Goal: Task Accomplishment & Management: Manage account settings

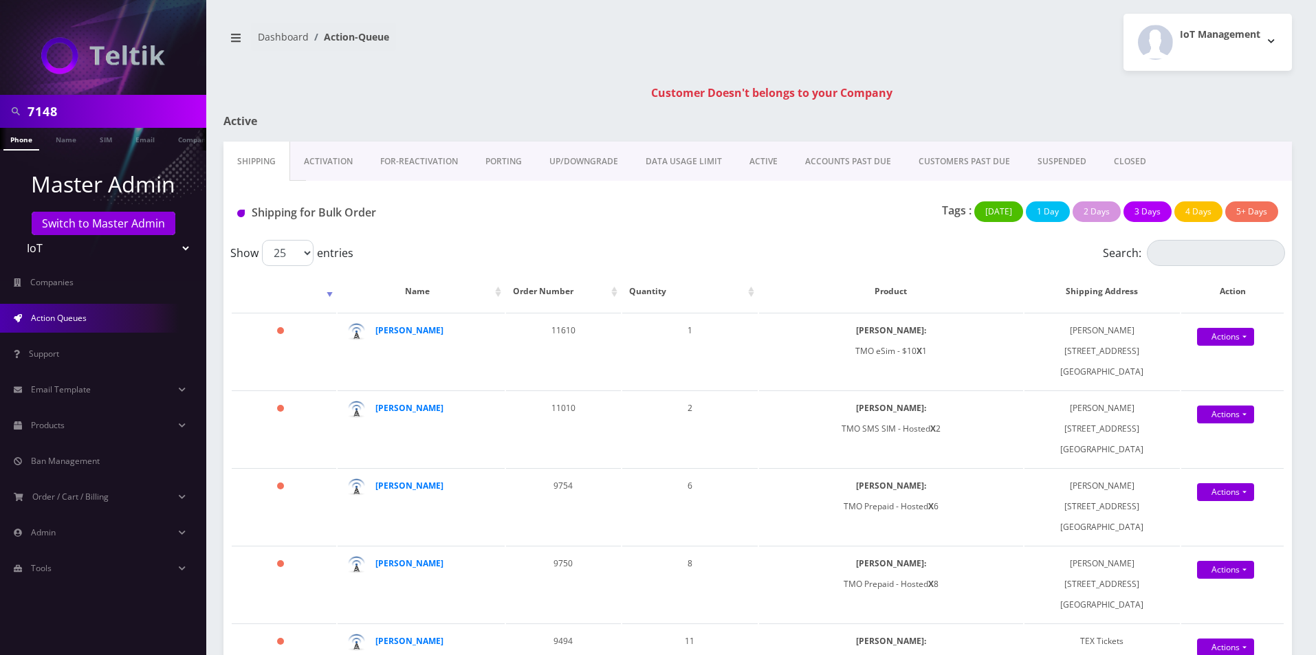
click at [113, 108] on input "7148" at bounding box center [114, 111] width 175 height 26
type input "[PERSON_NAME]"
click at [56, 137] on link "Name" at bounding box center [66, 139] width 34 height 23
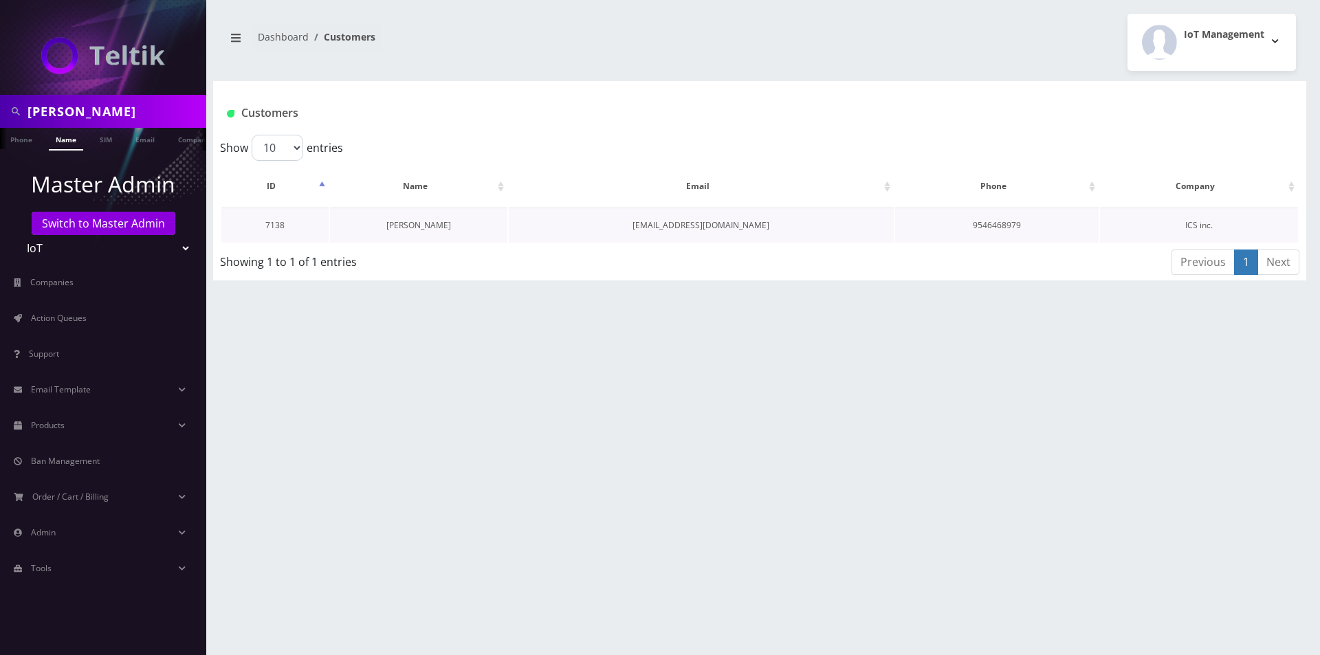
click at [424, 227] on link "[PERSON_NAME]" at bounding box center [418, 225] width 65 height 12
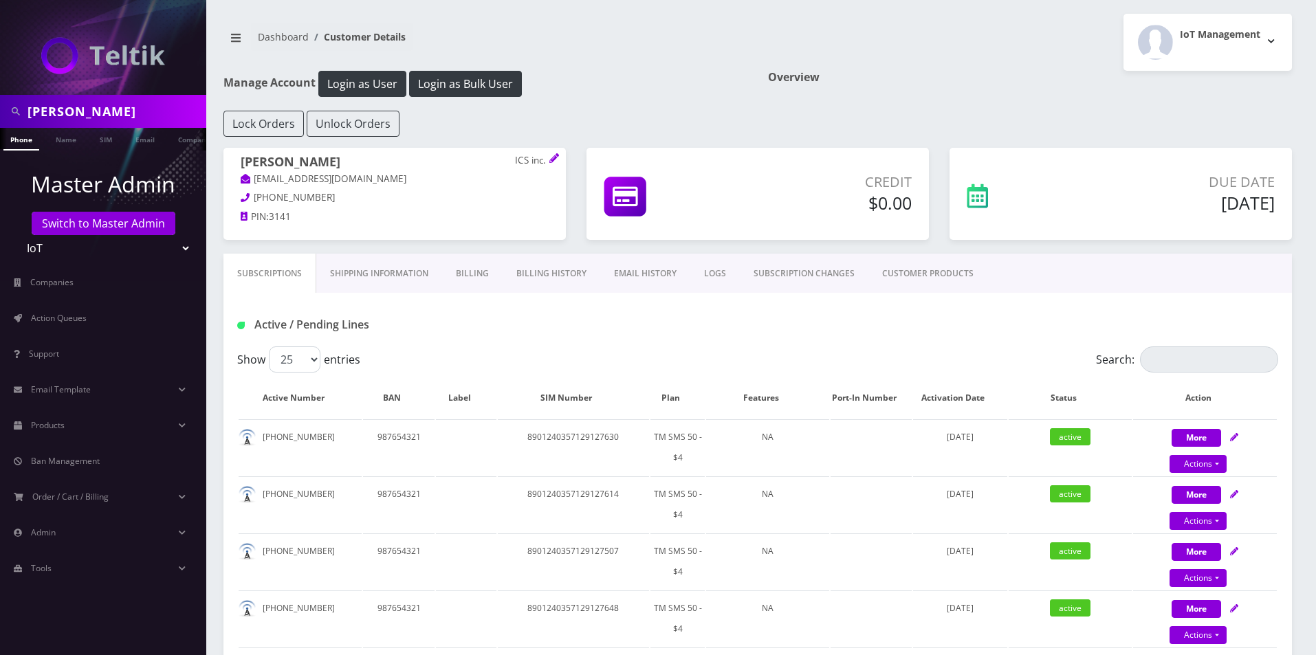
click at [475, 280] on link "Billing" at bounding box center [472, 274] width 60 height 40
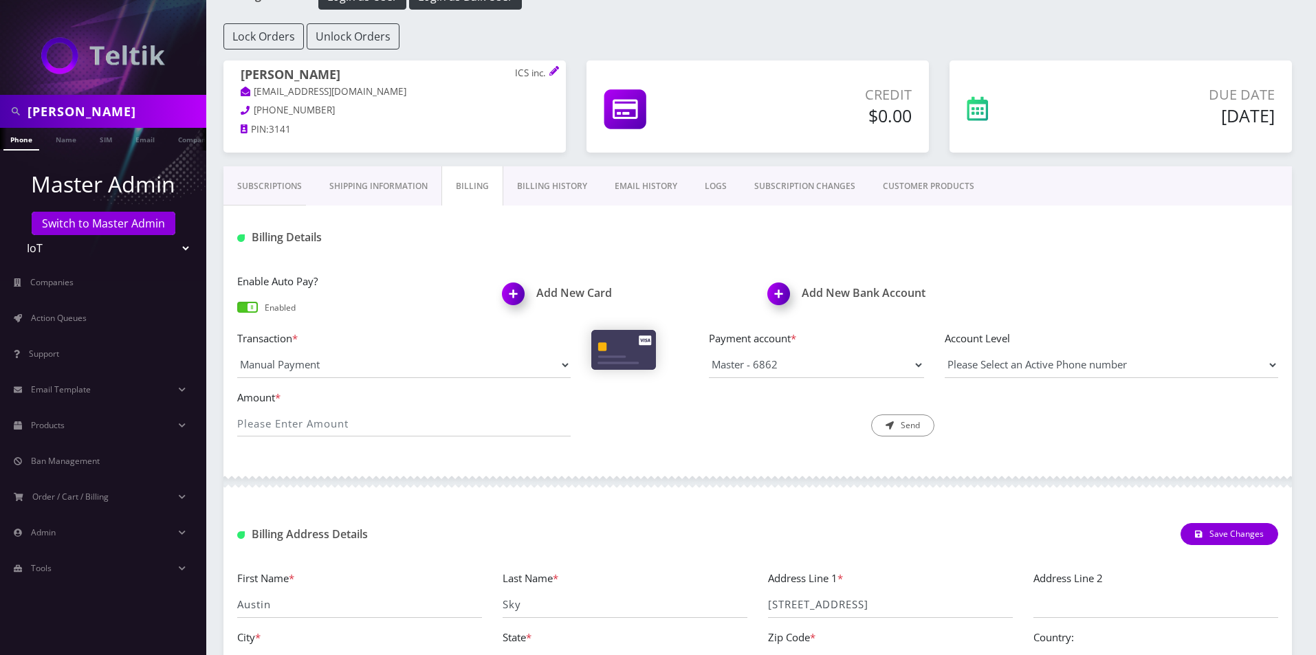
scroll to position [214, 0]
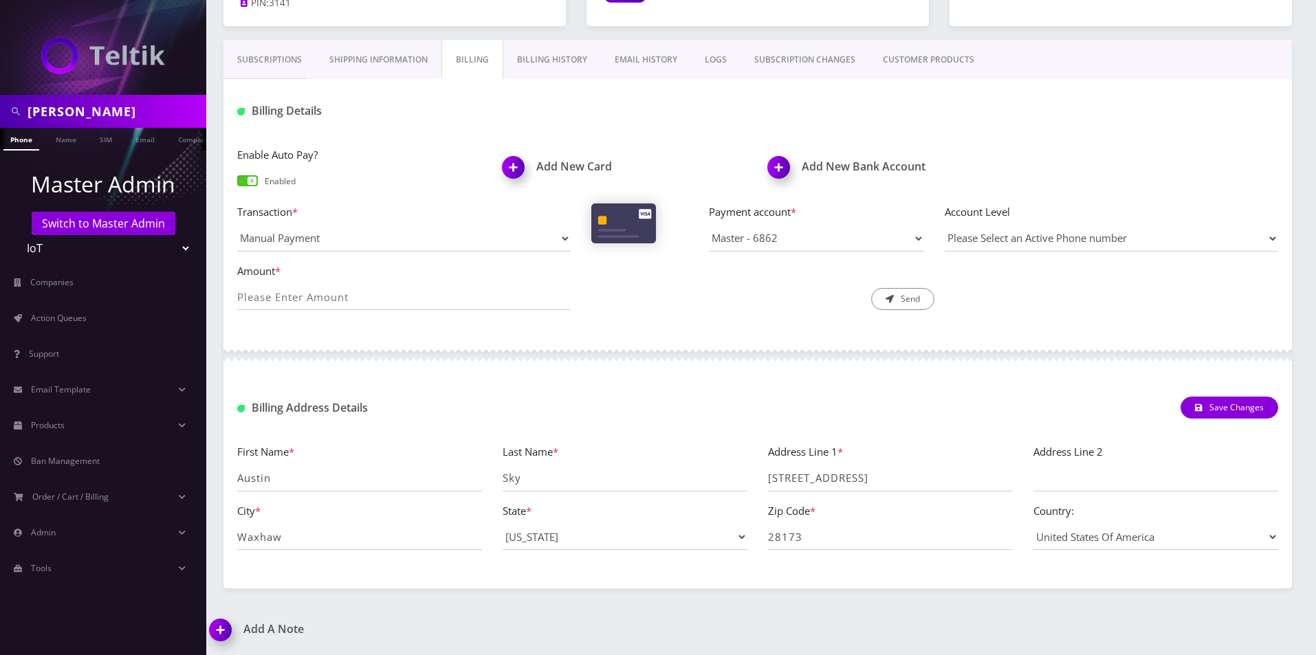
click at [537, 71] on link "Billing History" at bounding box center [552, 60] width 98 height 40
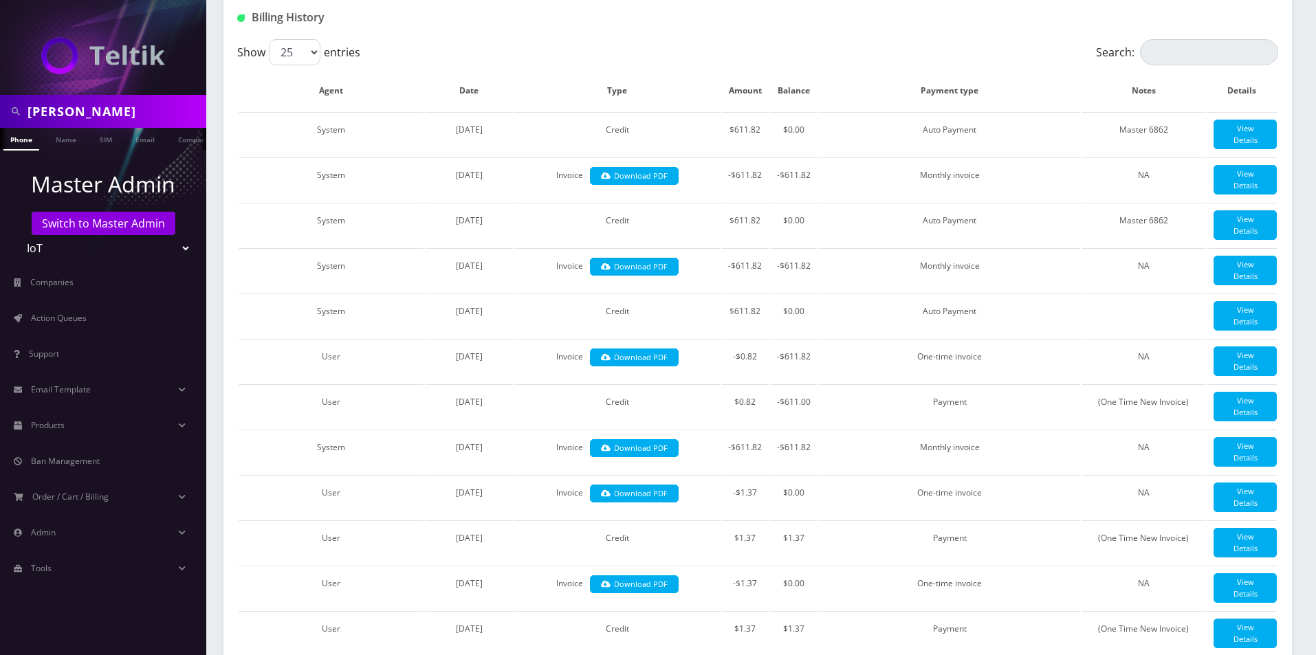
scroll to position [69, 0]
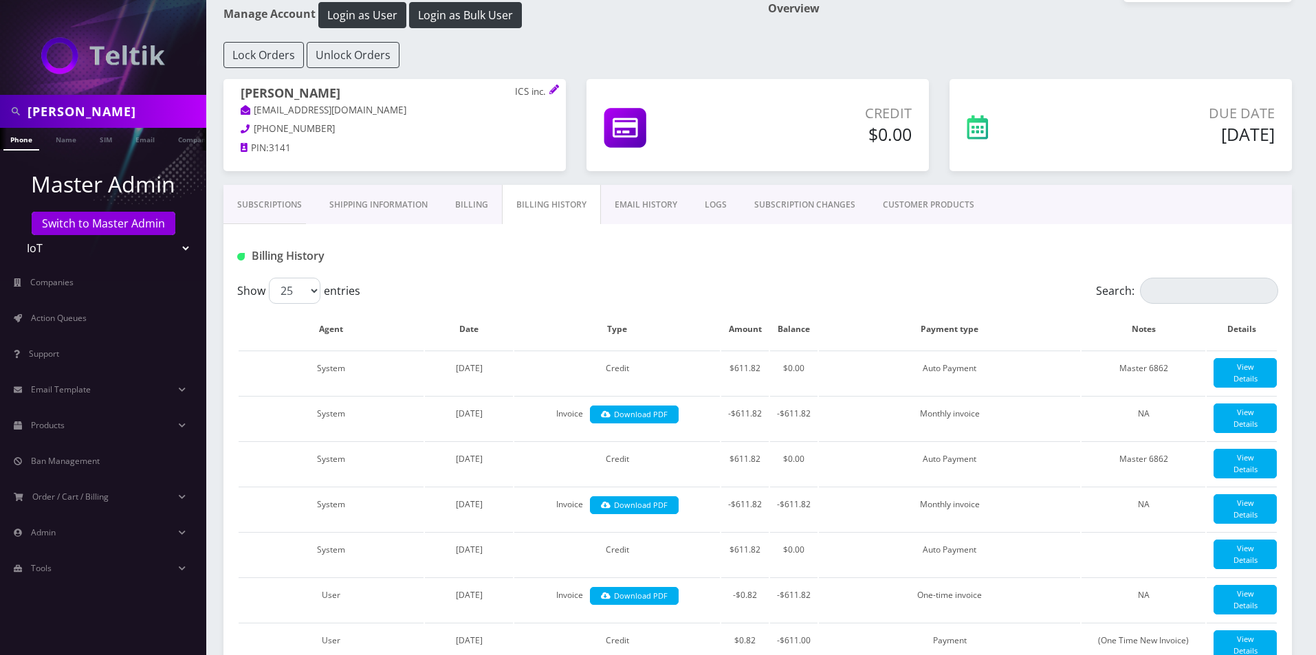
click at [395, 199] on link "Shipping Information" at bounding box center [378, 205] width 126 height 40
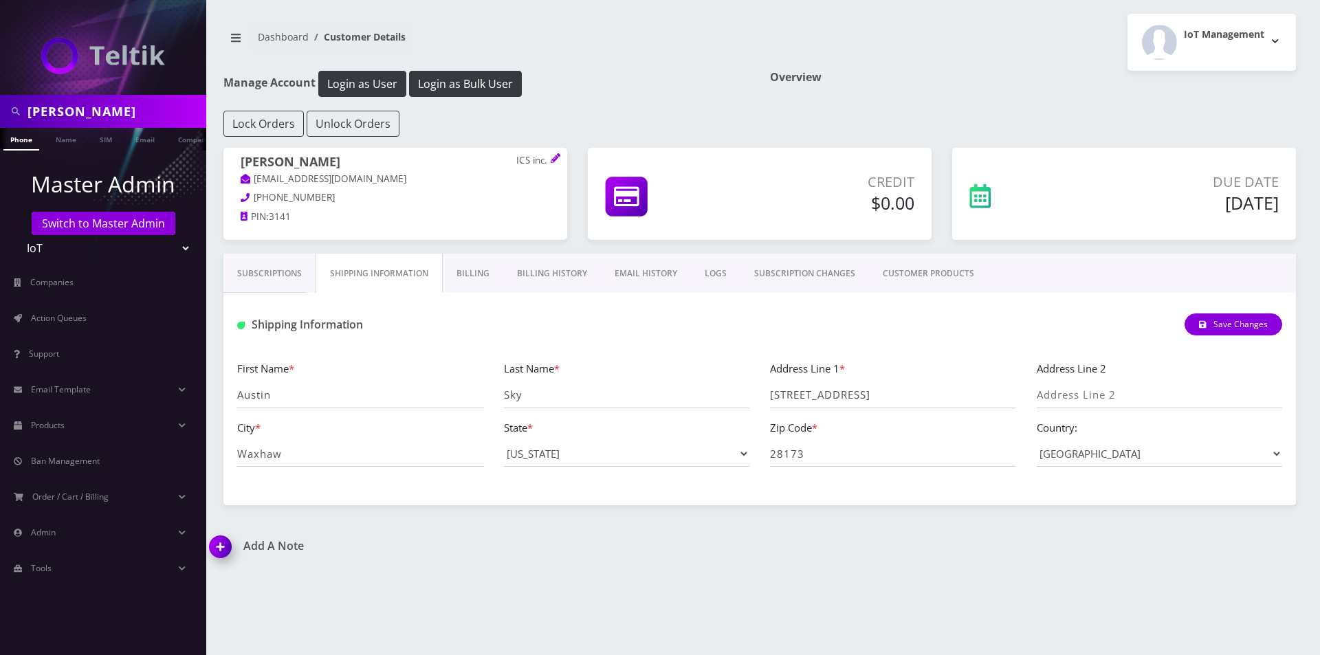
click at [831, 378] on div "Address Line 1 * 3141 Deep River Way" at bounding box center [892, 384] width 267 height 48
click at [841, 395] on input "3141 Deep River Way" at bounding box center [893, 395] width 246 height 26
click at [831, 462] on input "28173" at bounding box center [893, 454] width 246 height 26
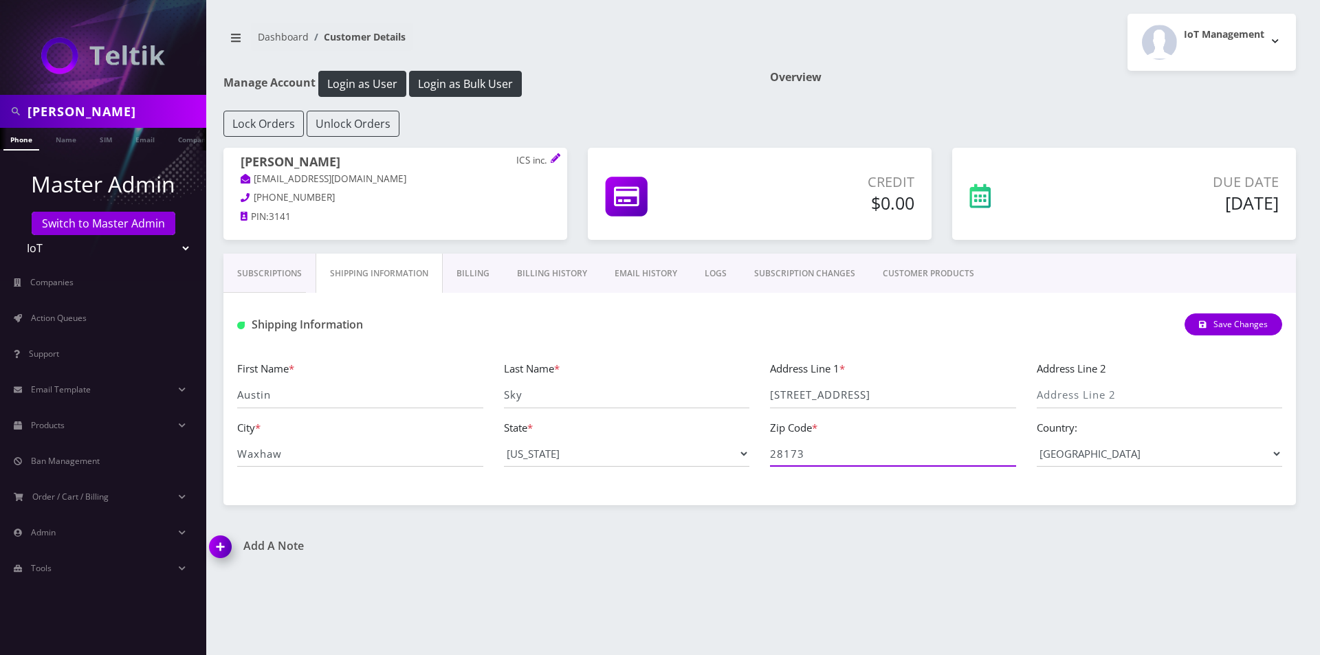
click at [831, 462] on input "28173" at bounding box center [893, 454] width 246 height 26
click at [832, 395] on input "3141 Deep River Way" at bounding box center [893, 395] width 246 height 26
click at [298, 452] on input "Waxhaw" at bounding box center [360, 454] width 246 height 26
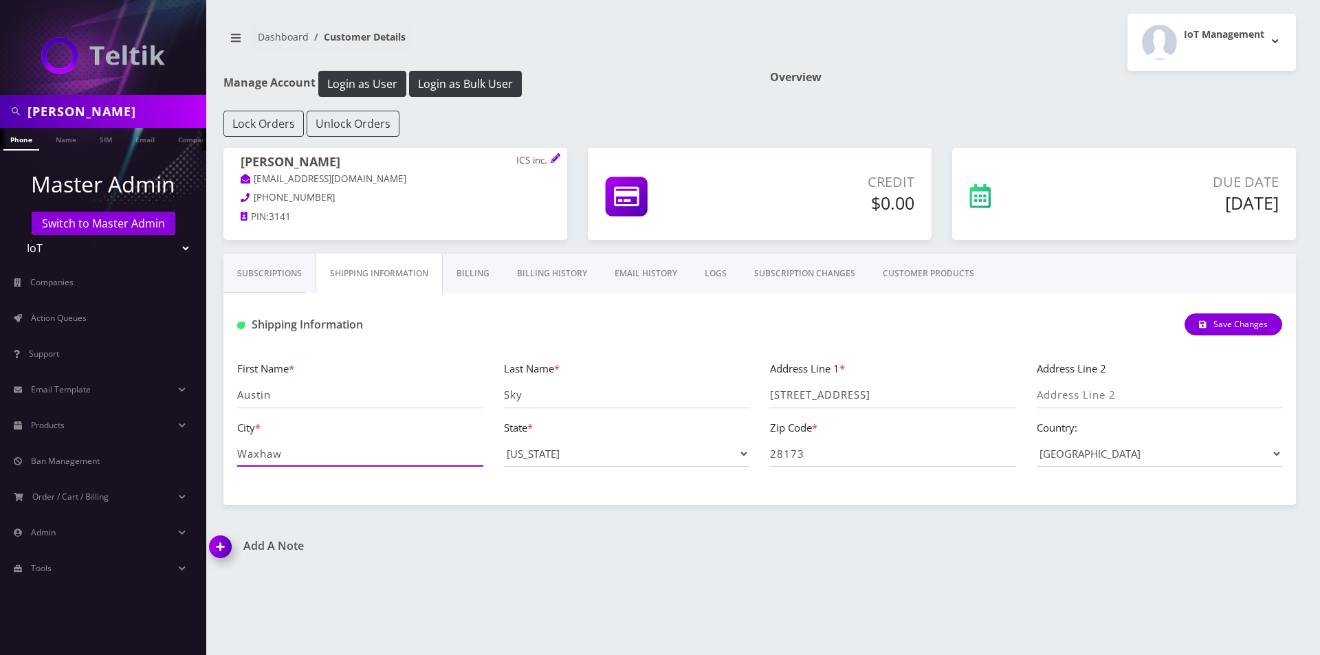
click at [298, 452] on input "Waxhaw" at bounding box center [360, 454] width 246 height 26
